Goal: Task Accomplishment & Management: Use online tool/utility

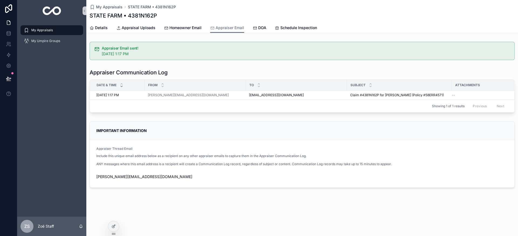
click at [248, 27] on div "Details Appraisal Uploads Homeowner Email Appraiser Email DOA Schedule Inspecti…" at bounding box center [302, 28] width 425 height 10
click at [261, 26] on span "DOA" at bounding box center [262, 27] width 8 height 5
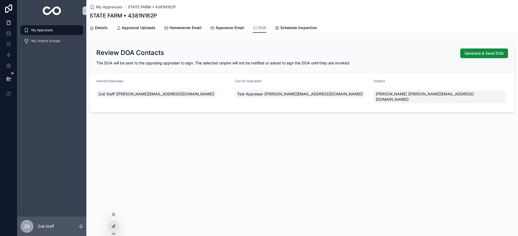
click at [114, 224] on div at bounding box center [113, 227] width 11 height 10
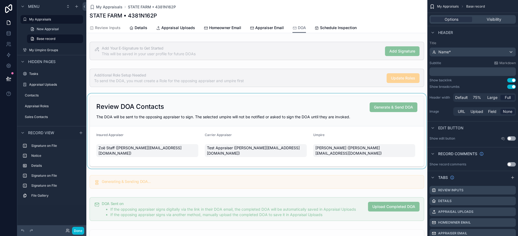
click at [331, 104] on div "scrollable content" at bounding box center [256, 131] width 341 height 75
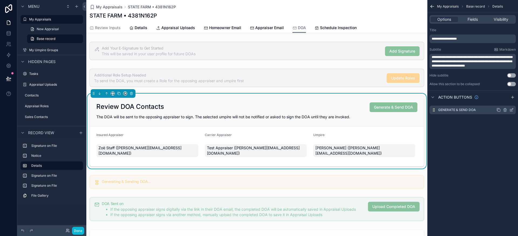
click at [511, 110] on icon "scrollable content" at bounding box center [511, 110] width 4 height 4
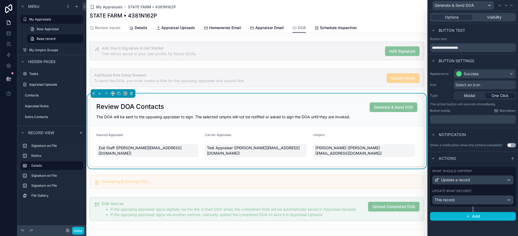
click at [489, 192] on div "Update what record?" at bounding box center [472, 191] width 81 height 4
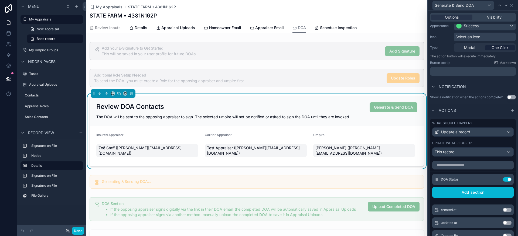
scroll to position [61, 0]
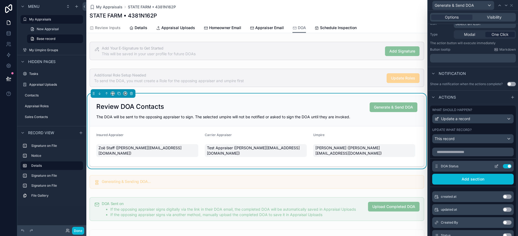
click at [498, 168] on icon at bounding box center [496, 166] width 4 height 4
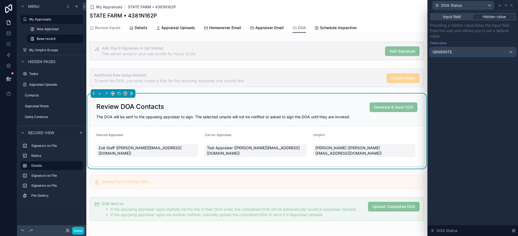
click at [481, 52] on div "GENERATE" at bounding box center [472, 52] width 85 height 9
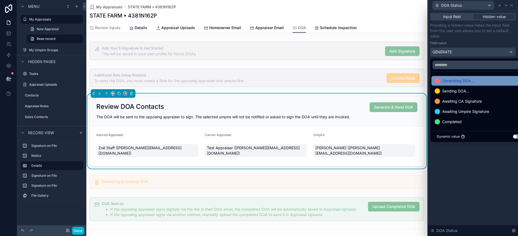
click at [468, 84] on span "Generating DOA..." at bounding box center [458, 81] width 32 height 6
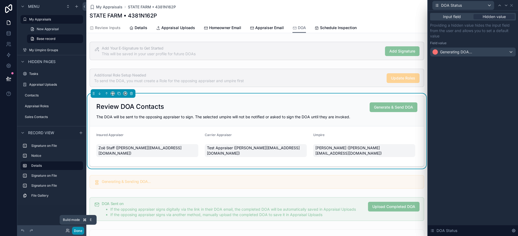
click at [80, 231] on button "Done" at bounding box center [78, 231] width 12 height 8
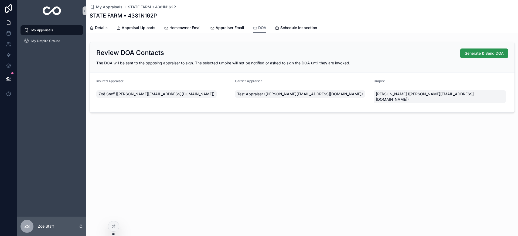
click at [492, 54] on span "Generate & Send DOA" at bounding box center [484, 53] width 39 height 5
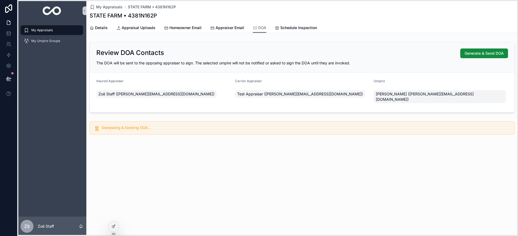
click at [114, 232] on icon at bounding box center [113, 234] width 4 height 4
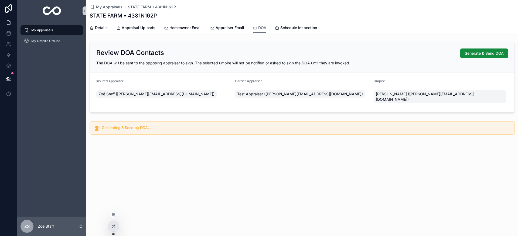
click at [113, 228] on icon at bounding box center [113, 227] width 2 height 2
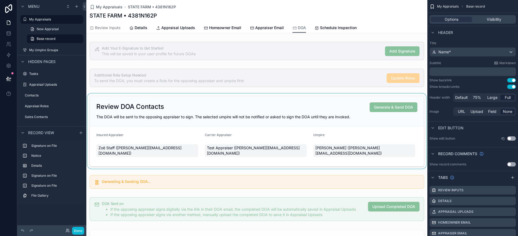
click at [177, 102] on div "scrollable content" at bounding box center [256, 131] width 341 height 75
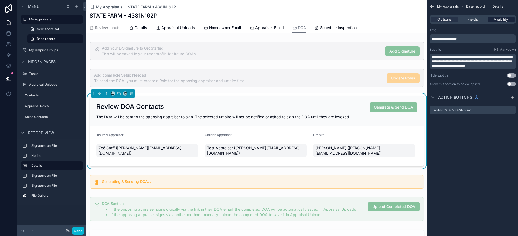
click at [501, 18] on span "Visibility" at bounding box center [501, 19] width 15 height 5
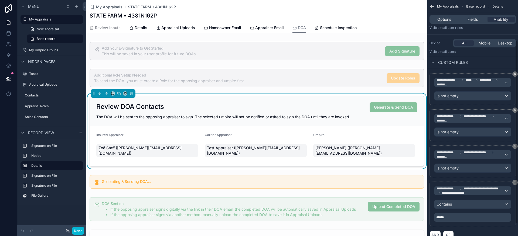
scroll to position [68, 0]
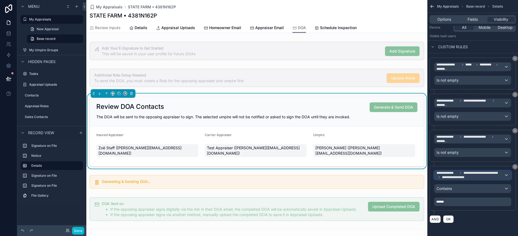
click at [446, 175] on span "**********" at bounding box center [455, 177] width 26 height 4
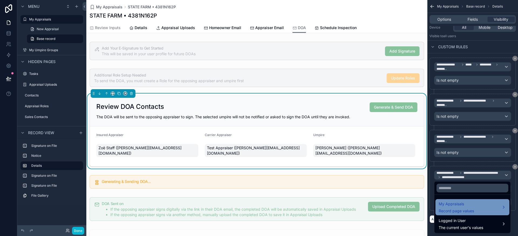
click at [447, 203] on span "My Appraisals" at bounding box center [456, 204] width 35 height 6
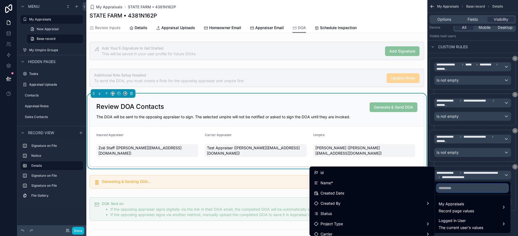
click at [449, 189] on input "text" at bounding box center [473, 188] width 72 height 9
type input "*"
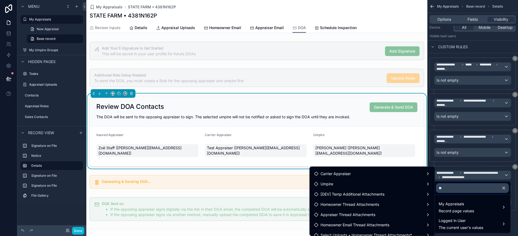
scroll to position [75, 0]
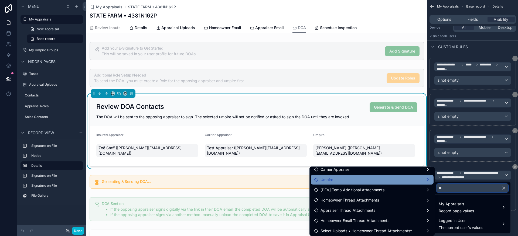
type input "**"
click at [339, 181] on div "Umpire" at bounding box center [372, 180] width 116 height 6
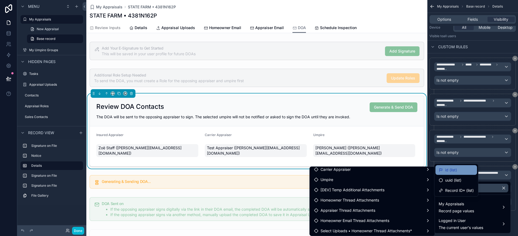
click at [450, 169] on span "id (list)" at bounding box center [451, 170] width 12 height 6
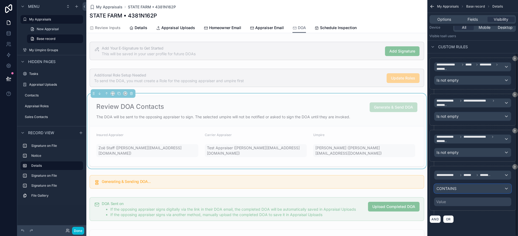
click at [453, 188] on span "CONTAINS" at bounding box center [447, 188] width 20 height 5
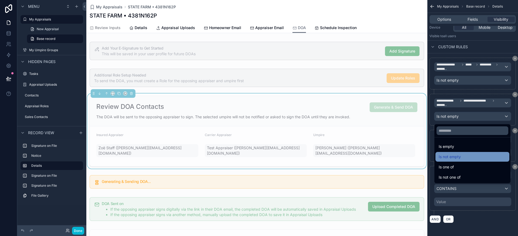
click at [450, 160] on div "Is not empty" at bounding box center [473, 157] width 74 height 10
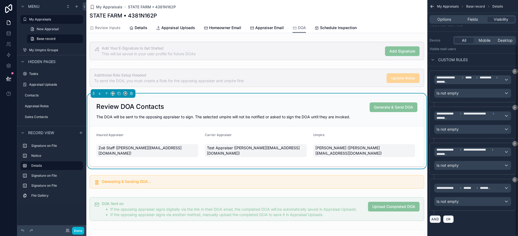
click at [432, 222] on button "AND" at bounding box center [435, 220] width 11 height 8
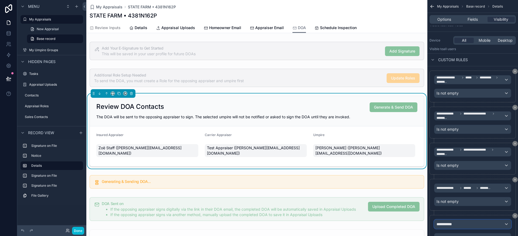
click at [446, 224] on span "**********" at bounding box center [447, 224] width 20 height 5
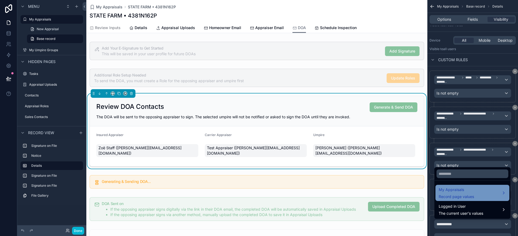
click at [450, 189] on span "My Appraisals" at bounding box center [456, 190] width 35 height 6
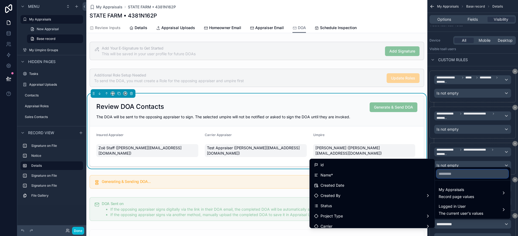
click at [446, 173] on input "text" at bounding box center [473, 174] width 72 height 9
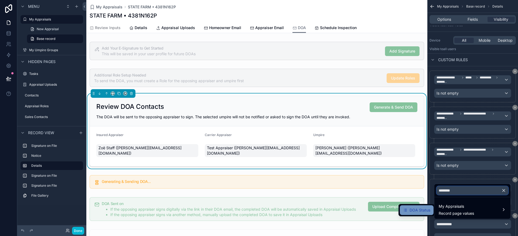
type input "********"
drag, startPoint x: 411, startPoint y: 212, endPoint x: 443, endPoint y: 199, distance: 34.0
click at [411, 212] on span "DOA Status" at bounding box center [420, 210] width 21 height 6
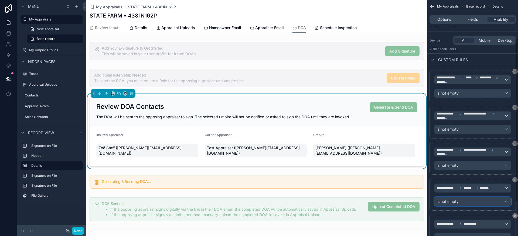
click at [453, 202] on span "Is not empty" at bounding box center [448, 201] width 22 height 5
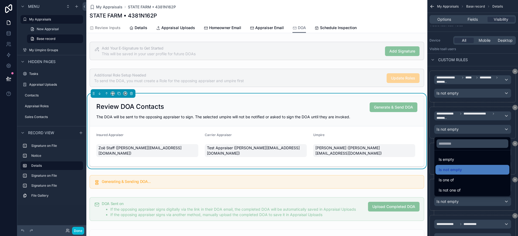
click at [454, 212] on div "scrollable content" at bounding box center [259, 118] width 518 height 236
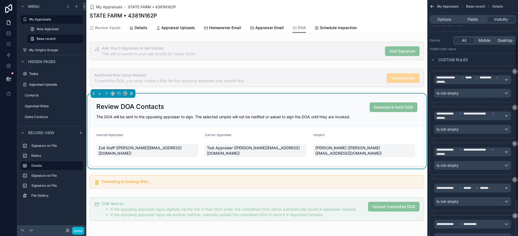
scroll to position [104, 0]
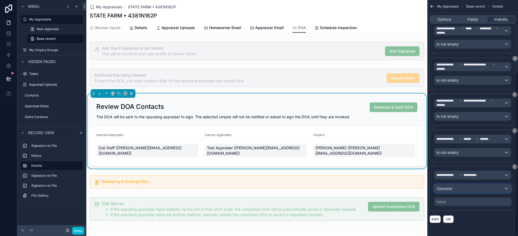
click at [449, 189] on span "Operator" at bounding box center [445, 188] width 16 height 5
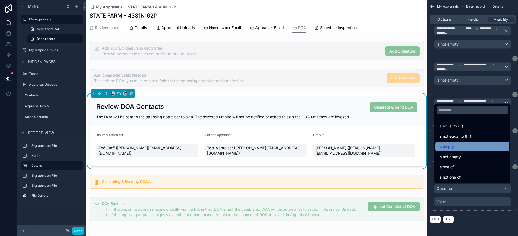
click at [452, 148] on span "Is empty" at bounding box center [446, 147] width 15 height 6
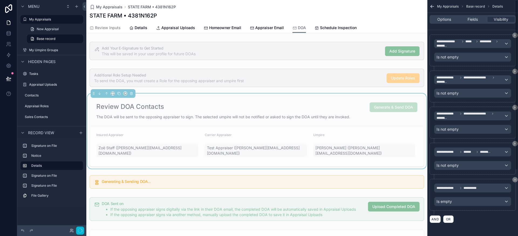
scroll to position [0, 0]
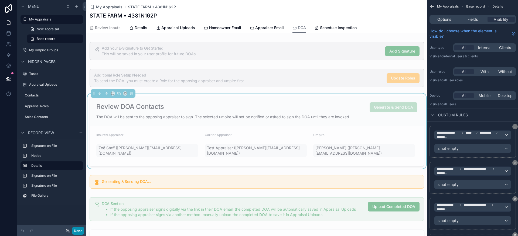
click at [78, 231] on button "Done" at bounding box center [78, 231] width 12 height 8
